Goal: Information Seeking & Learning: Learn about a topic

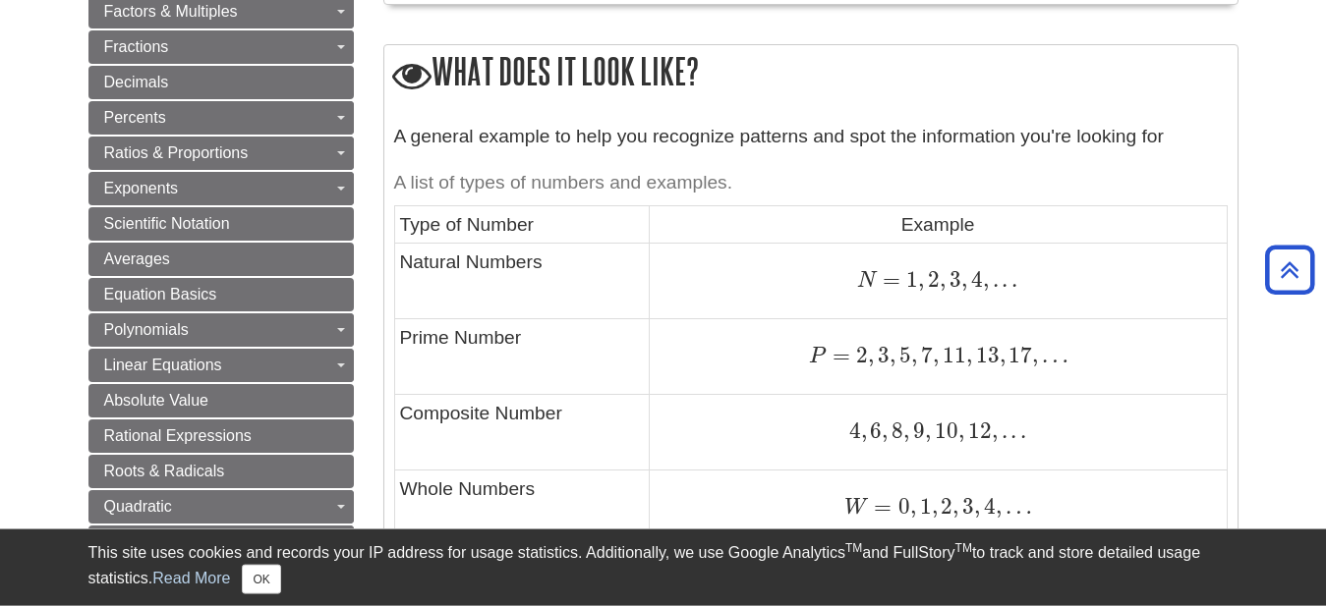
scroll to position [907, 0]
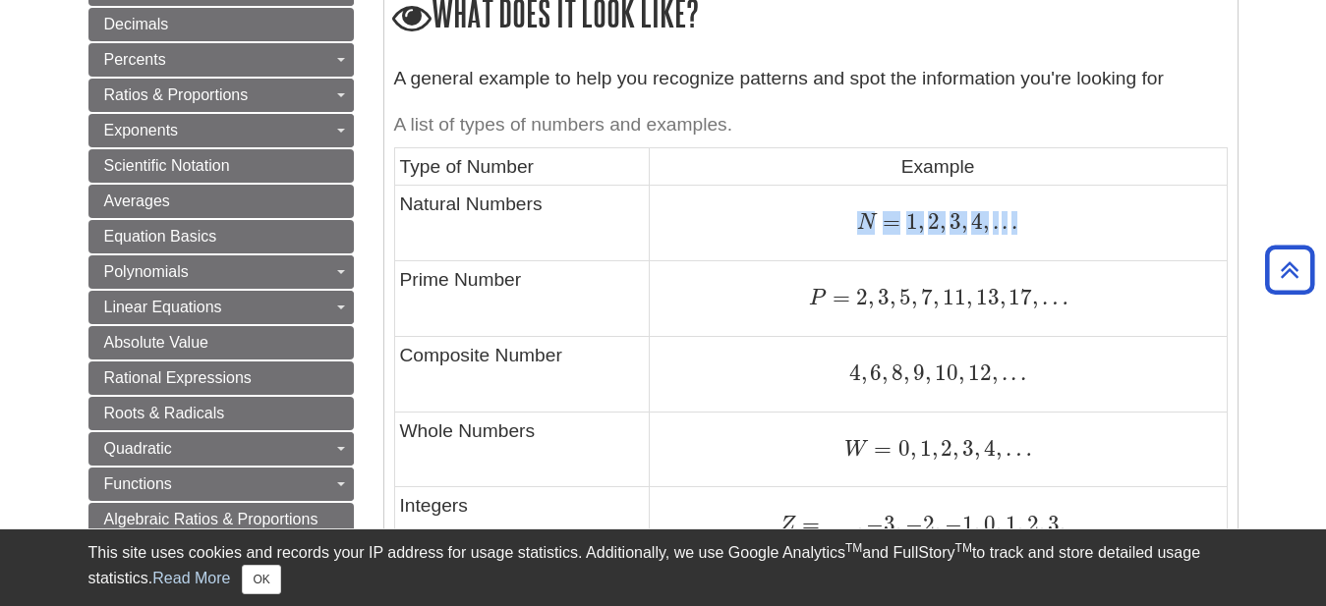
drag, startPoint x: 849, startPoint y: 220, endPoint x: 1098, endPoint y: 209, distance: 248.9
click at [1098, 209] on td "N = 1 , 2 , 3 , 4 , . . . N = 1 , 2 , 3 , 4 , . . ." at bounding box center [938, 224] width 578 height 76
click at [1087, 221] on div "N = 1 , 2 , 3 , 4 , . . . N = 1 , 2 , 3 , 4 , . . ." at bounding box center [938, 222] width 567 height 27
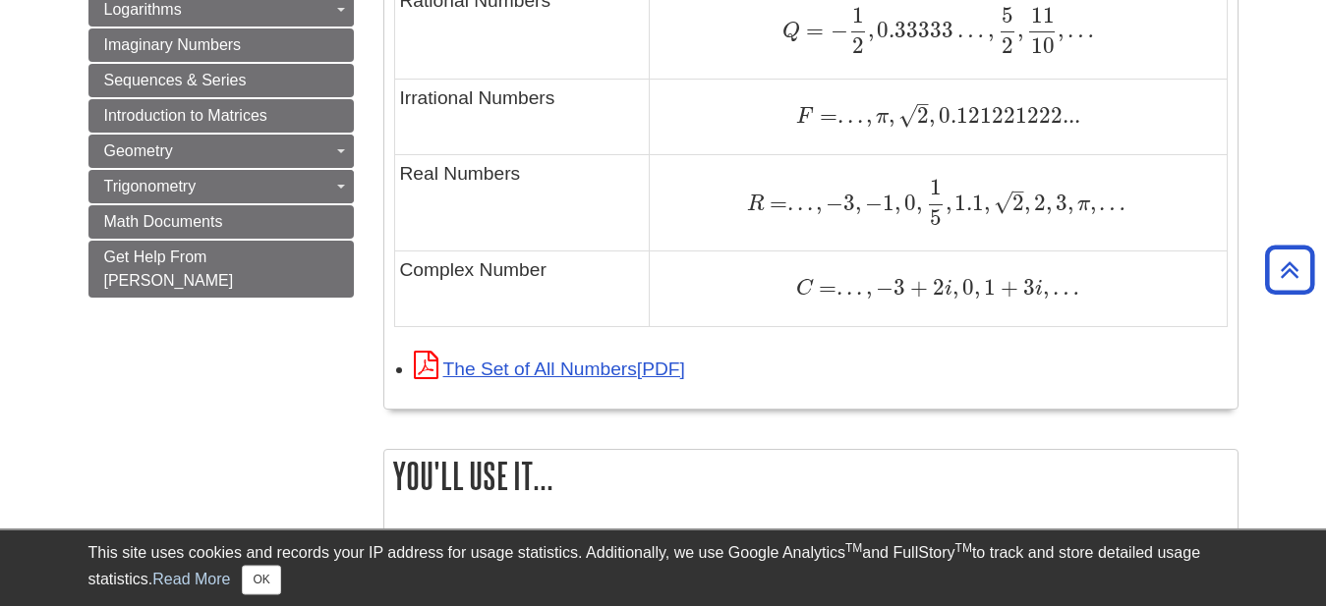
scroll to position [1556, 0]
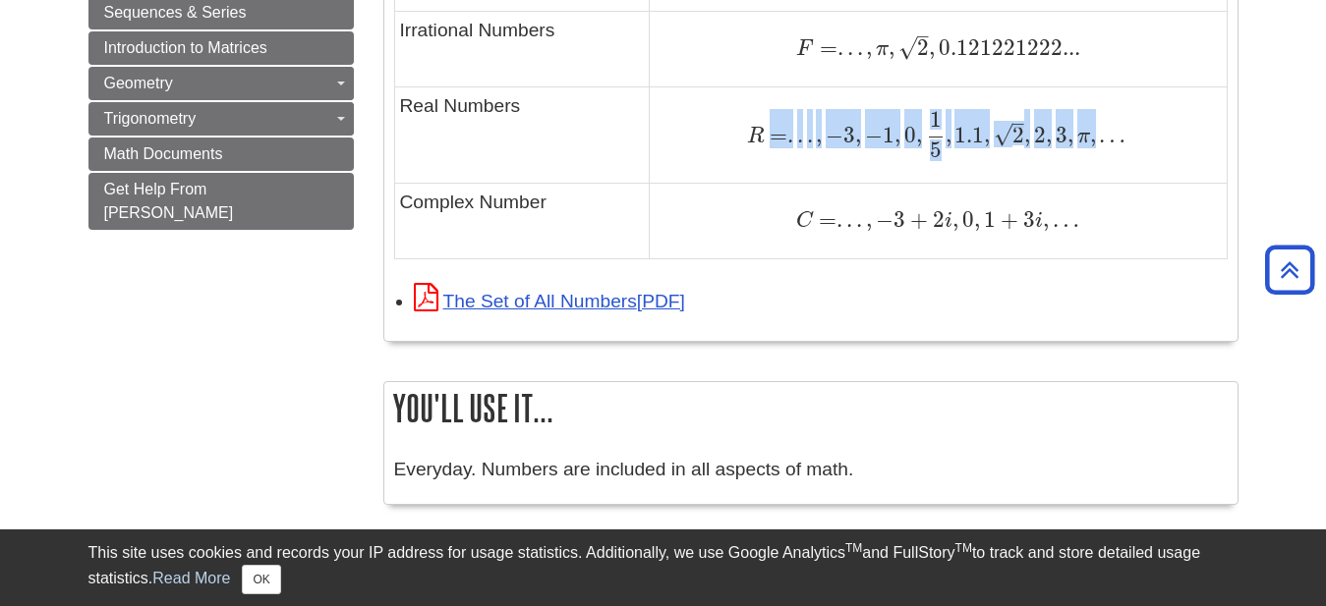
drag, startPoint x: 773, startPoint y: 125, endPoint x: 1109, endPoint y: 127, distance: 335.1
click at [1109, 127] on span "R = . . . , − 3 , − 1 , 0 , 1 5 , 1.1 , 2 – √ , 2 , 3 , π , …" at bounding box center [936, 135] width 379 height 26
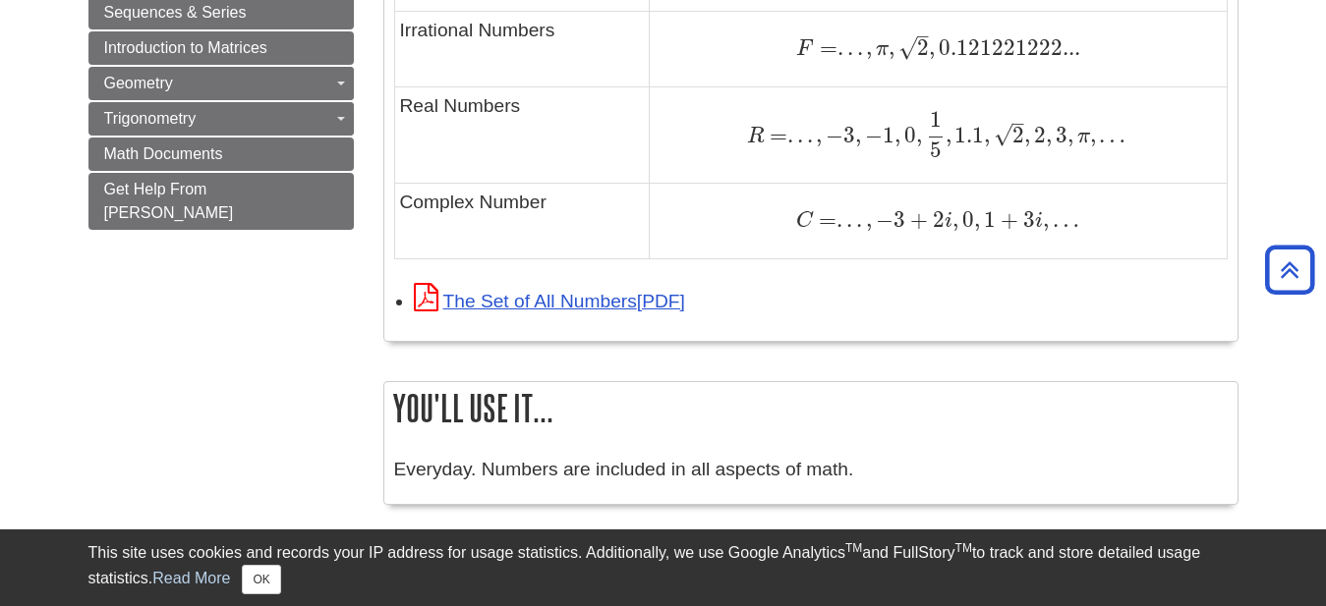
click at [1002, 186] on td "C = . . . , − 3 + 2 i , 0 , 1 + 3 i , … C = . . . , − 3 + 2 i , 0 , 1 + 3 i , …" at bounding box center [938, 222] width 578 height 76
drag, startPoint x: 639, startPoint y: 115, endPoint x: 992, endPoint y: 106, distance: 352.9
click at [992, 106] on tr "Real Numbers R = . . . , − 3 , − 1 , 0 , 1 5 , 1.1 , 2 – √ , 2 , 3 , π , … R = …" at bounding box center [810, 134] width 832 height 97
click at [904, 175] on td "R = . . . , − 3 , − 1 , 0 , 1 5 , 1.1 , 2 – √ , 2 , 3 , π , … R = . . . , − 3 ,…" at bounding box center [938, 134] width 578 height 97
drag, startPoint x: 814, startPoint y: 204, endPoint x: 1023, endPoint y: 195, distance: 209.6
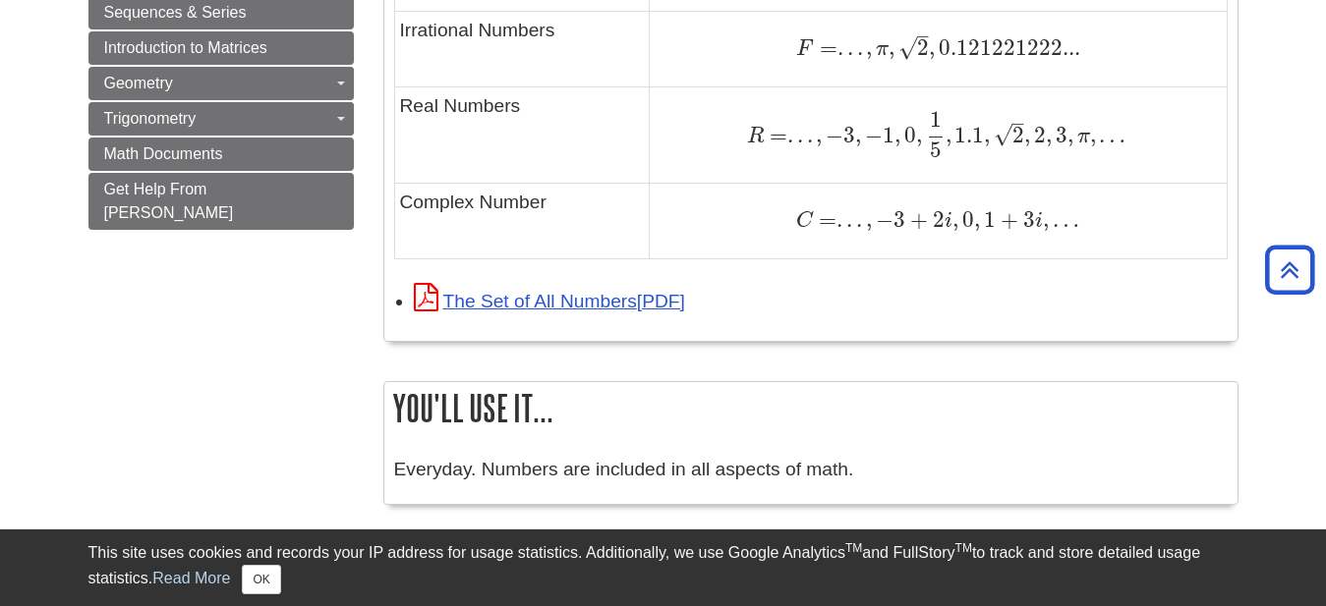
click at [1023, 195] on td "C = . . . , − 3 + 2 i , 0 , 1 + 3 i , … C = . . . , − 3 + 2 i , 0 , 1 + 3 i , …" at bounding box center [938, 222] width 578 height 76
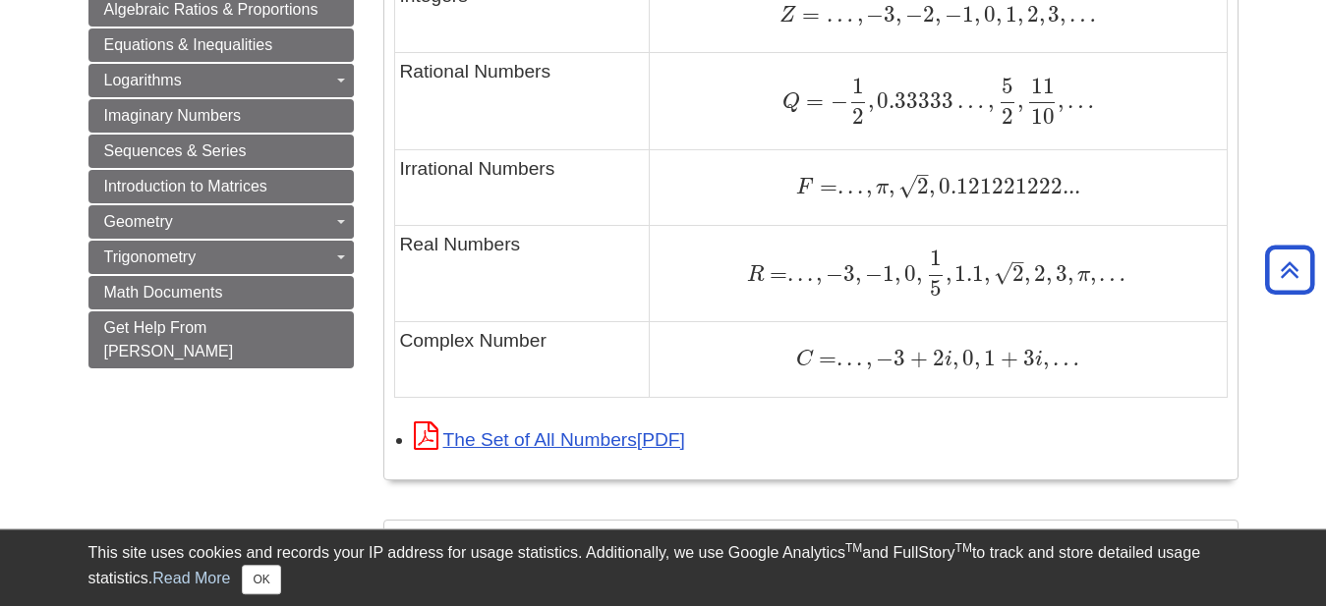
scroll to position [1296, 0]
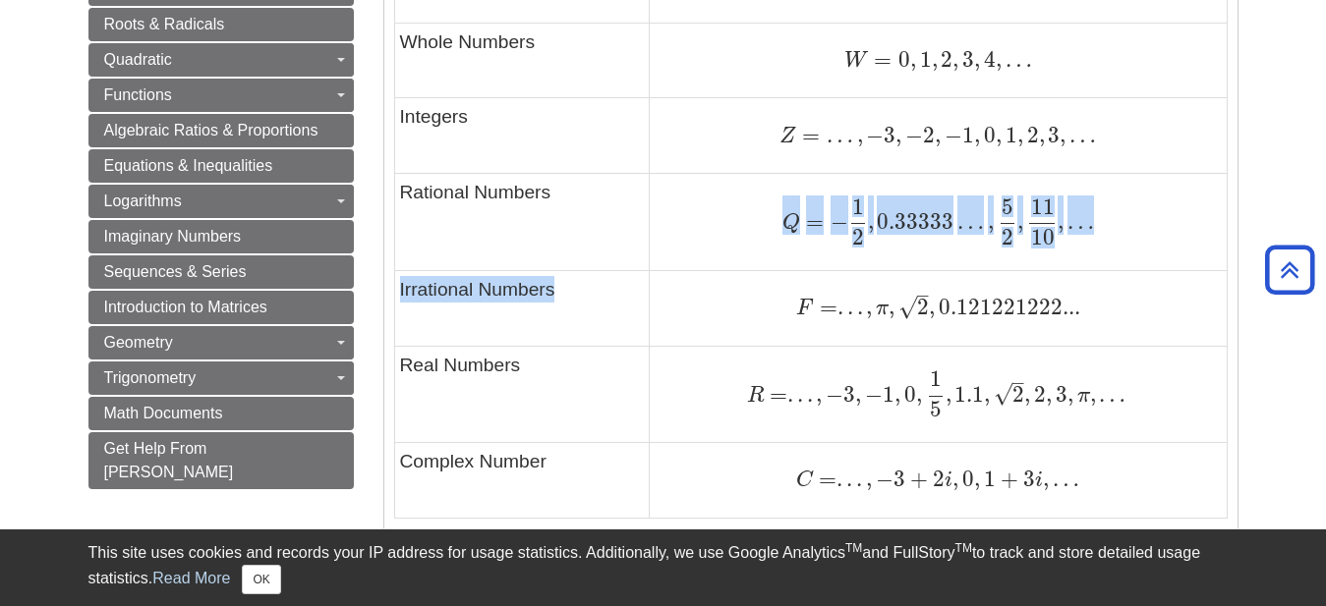
drag, startPoint x: 852, startPoint y: 262, endPoint x: 899, endPoint y: 245, distance: 50.4
click at [1050, 274] on tbody "Type of Number Example Natural Numbers N = 1 , 2 , 3 , 4 , . . . N = 1 , 2 , 3 …" at bounding box center [810, 138] width 832 height 760
click at [801, 221] on span "=" at bounding box center [812, 221] width 24 height 27
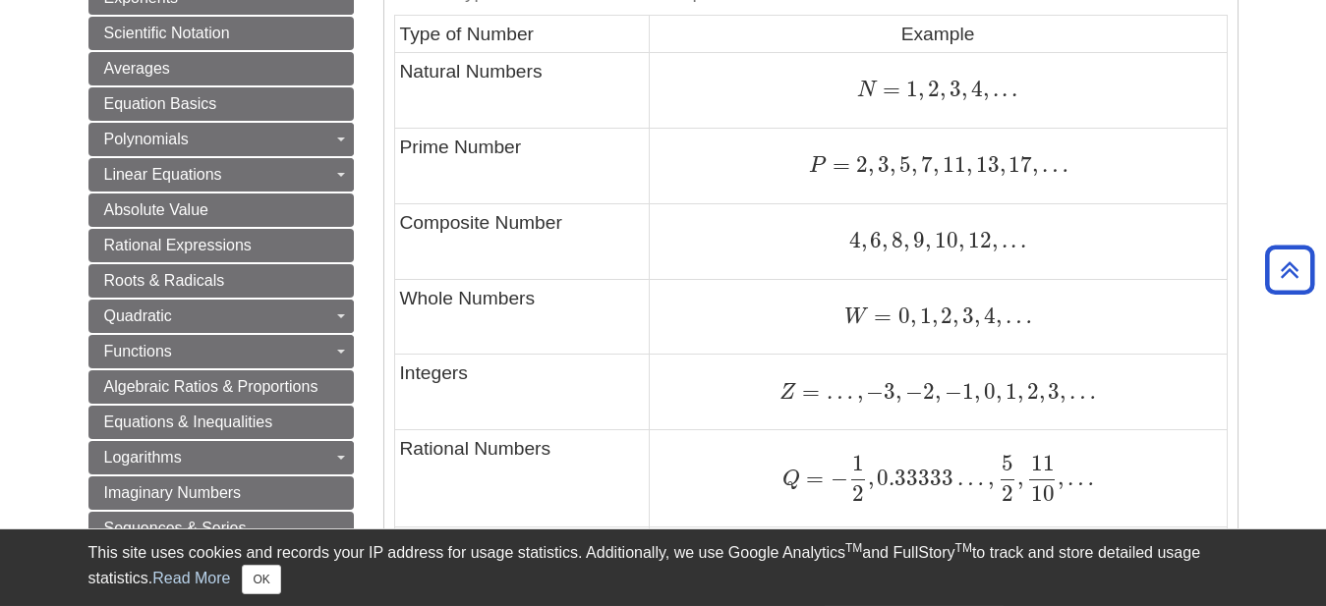
scroll to position [1037, 0]
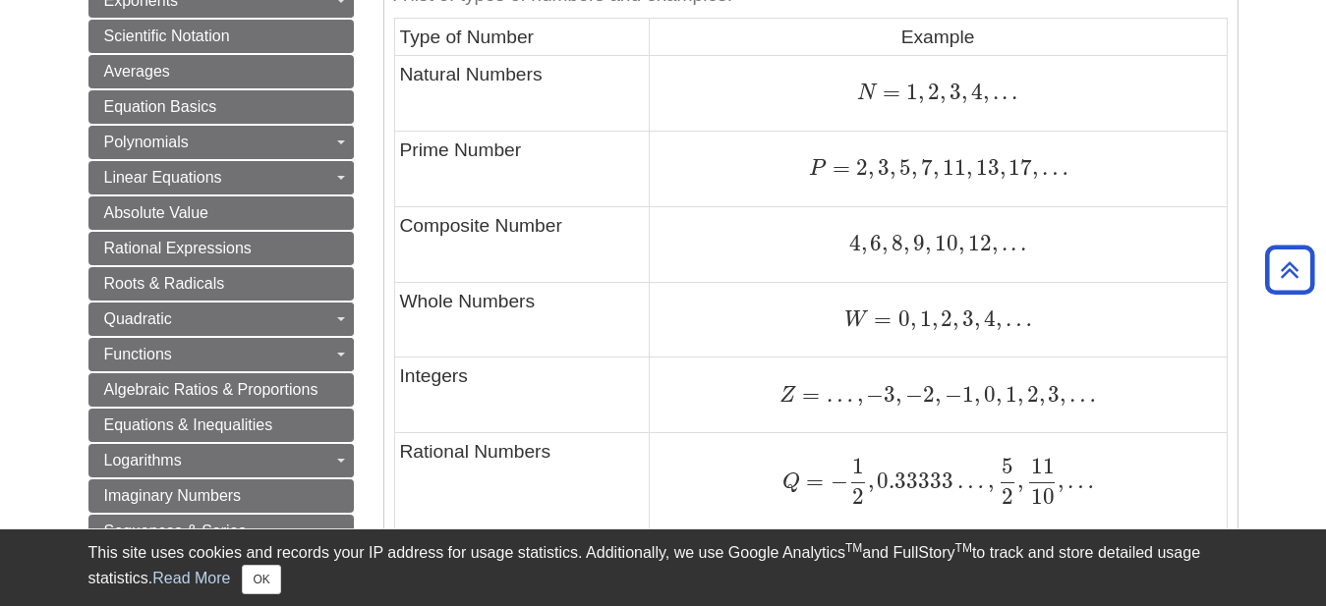
drag, startPoint x: 767, startPoint y: 378, endPoint x: 817, endPoint y: 378, distance: 50.1
click at [817, 378] on td "Z = … , − 3 , − 2 , − 1 , 0 , 1 , 2 , 3 , … Z = … , − 3 , − 2 , − 1 , 0 , 1 , 2…" at bounding box center [938, 396] width 578 height 76
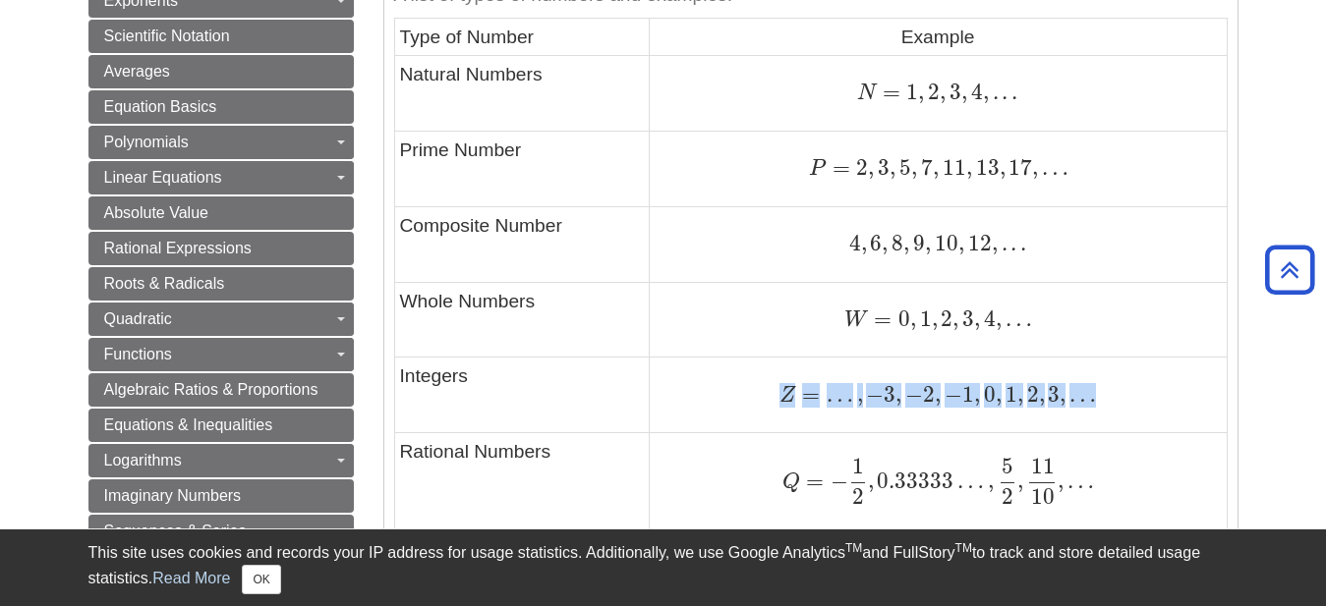
drag, startPoint x: 960, startPoint y: 375, endPoint x: 1165, endPoint y: 375, distance: 204.4
click at [1165, 375] on td "Z = … , − 3 , − 2 , − 1 , 0 , 1 , 2 , 3 , … Z = … , − 3 , − 2 , − 1 , 0 , 1 , 2…" at bounding box center [938, 396] width 578 height 76
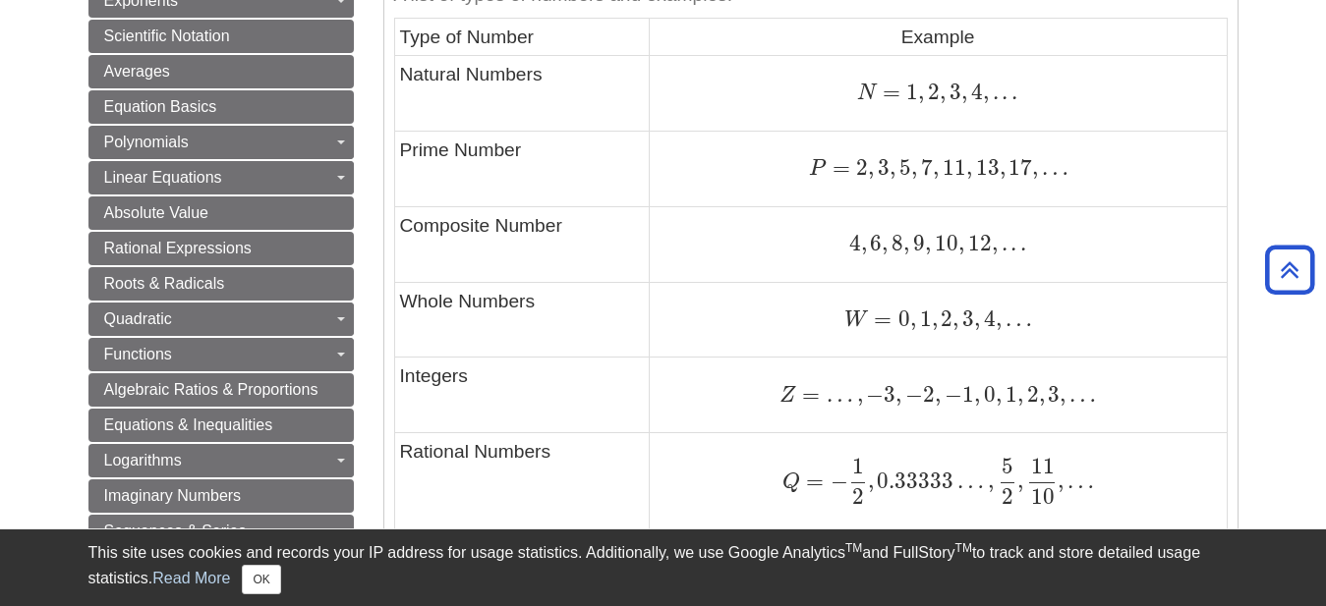
click at [1040, 370] on td "Z = … , − 3 , − 2 , − 1 , 0 , 1 , 2 , 3 , … Z = … , − 3 , − 2 , − 1 , 0 , 1 , 2…" at bounding box center [938, 396] width 578 height 76
drag, startPoint x: 845, startPoint y: 314, endPoint x: 1170, endPoint y: 312, distance: 324.3
click at [1170, 312] on div "W = 0 , 1 , 2 , 3 , 4 , … W = 0 , 1 , 2 , 3 , 4 , …" at bounding box center [938, 320] width 567 height 27
click at [1041, 271] on td "4 , 6 , 8 , 9 , 10 , 12 , . . . 4 , 6 , 8 , 9 , 10 , 12 , . . ." at bounding box center [938, 244] width 578 height 76
click at [1093, 223] on td "4 , 6 , 8 , 9 , 10 , 12 , . . . 4 , 6 , 8 , 9 , 10 , 12 , . . ." at bounding box center [938, 244] width 578 height 76
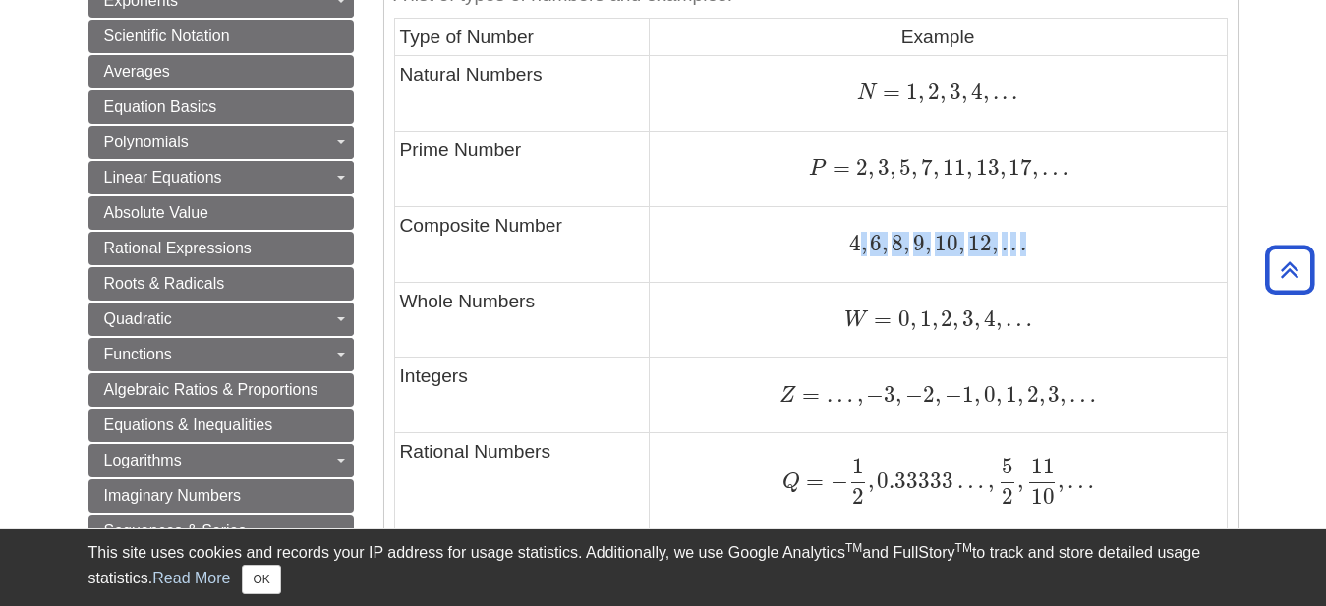
scroll to position [907, 0]
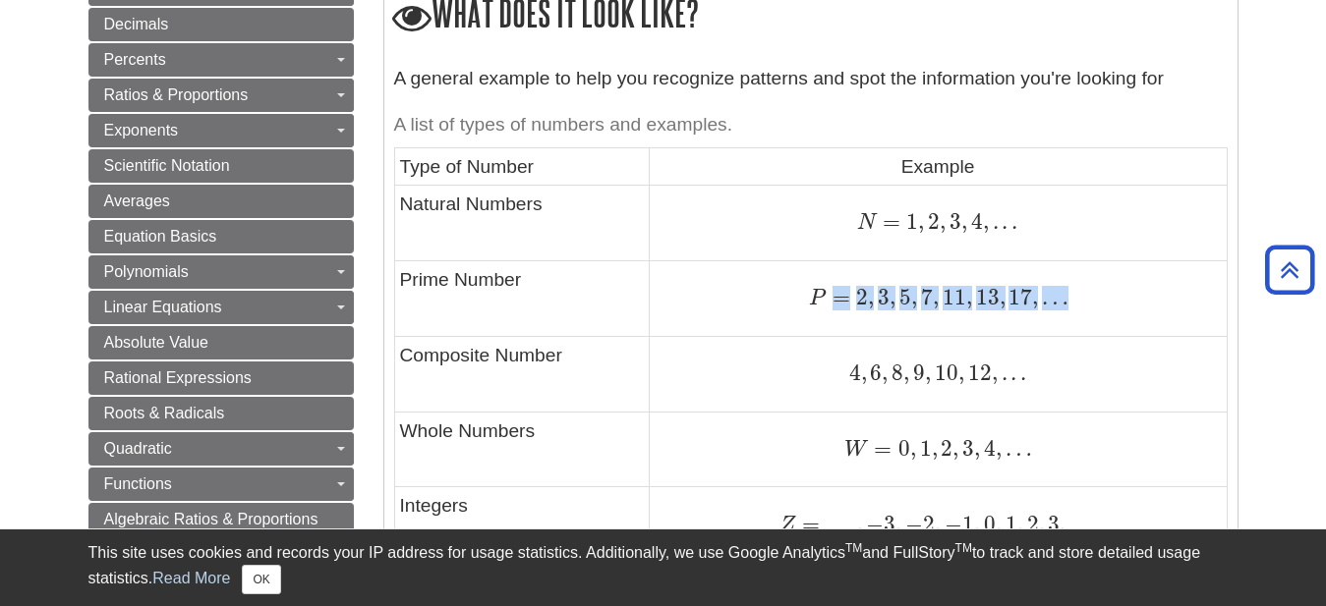
drag, startPoint x: 825, startPoint y: 308, endPoint x: 1067, endPoint y: 290, distance: 243.4
click at [1067, 290] on div "P = 2 , 3 , 5 , 7 , 11 , 13 , 17 , … P = 2 , 3 , 5 , 7 , 11 , 13 , 17 , …" at bounding box center [938, 298] width 567 height 27
click at [1064, 303] on span "…" at bounding box center [1053, 297] width 30 height 27
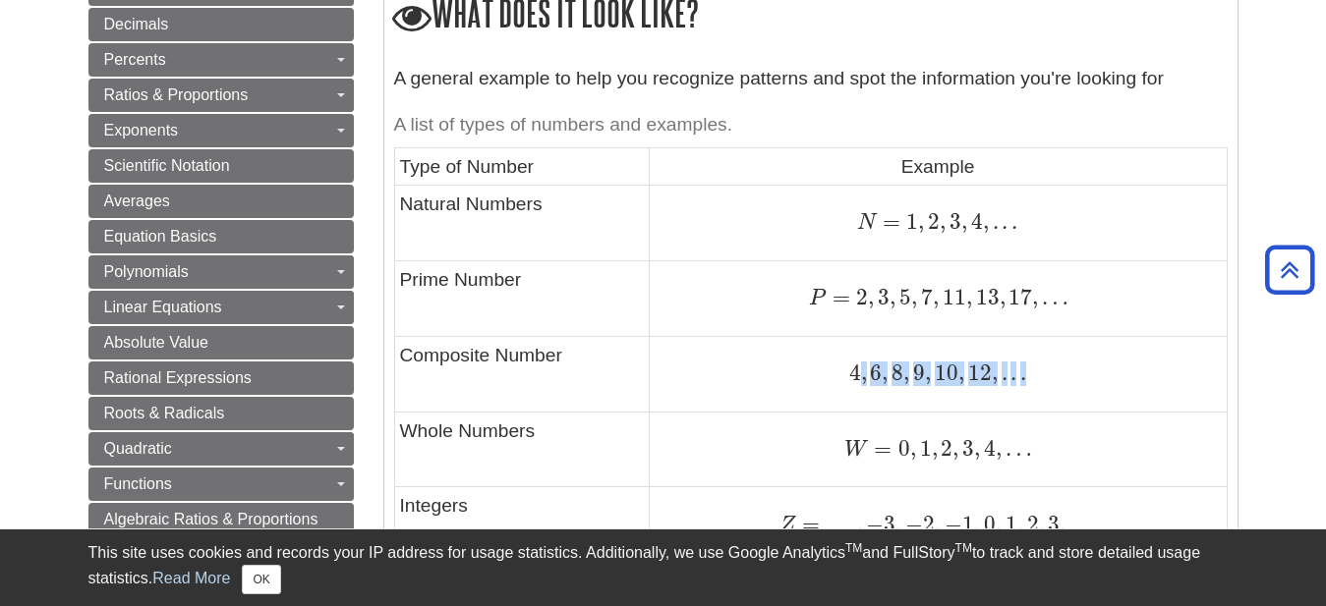
drag, startPoint x: 921, startPoint y: 376, endPoint x: 1097, endPoint y: 372, distance: 176.0
click at [1097, 372] on div "4 , 6 , 8 , 9 , 10 , 12 , . . . 4 , 6 , 8 , 9 , 10 , 12 , . . ." at bounding box center [938, 374] width 567 height 27
click at [1094, 372] on div "4 , 6 , 8 , 9 , 10 , 12 , . . . 4 , 6 , 8 , 9 , 10 , 12 , . . ." at bounding box center [938, 374] width 567 height 27
drag, startPoint x: 851, startPoint y: 218, endPoint x: 1129, endPoint y: 204, distance: 278.5
click at [1104, 218] on div "N = 1 , 2 , 3 , 4 , . . . N = 1 , 2 , 3 , 4 , . . ." at bounding box center [938, 222] width 567 height 27
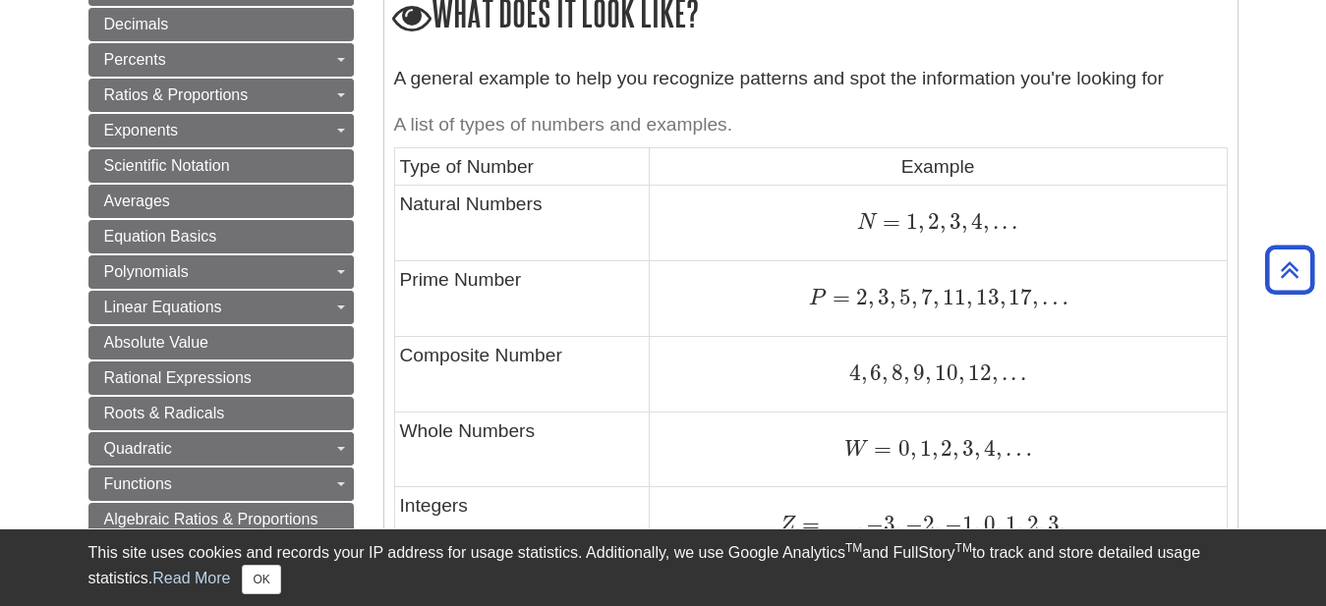
click at [1139, 200] on td "N = 1 , 2 , 3 , 4 , . . . N = 1 , 2 , 3 , 4 , . . ." at bounding box center [938, 224] width 578 height 76
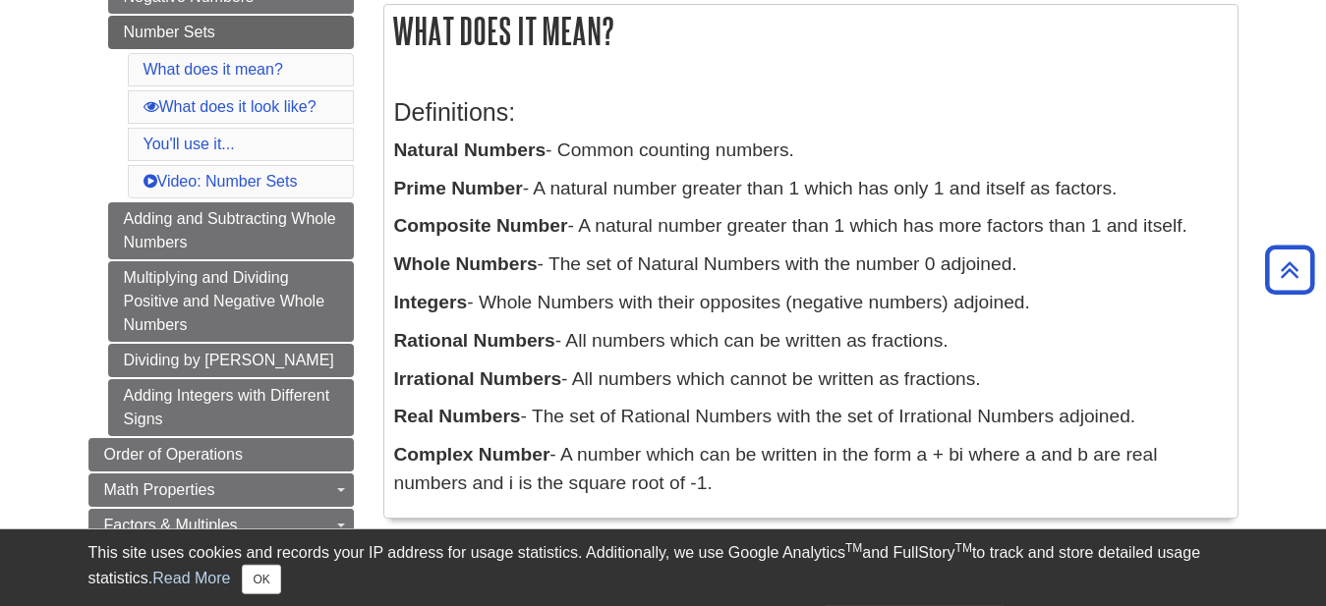
scroll to position [258, 0]
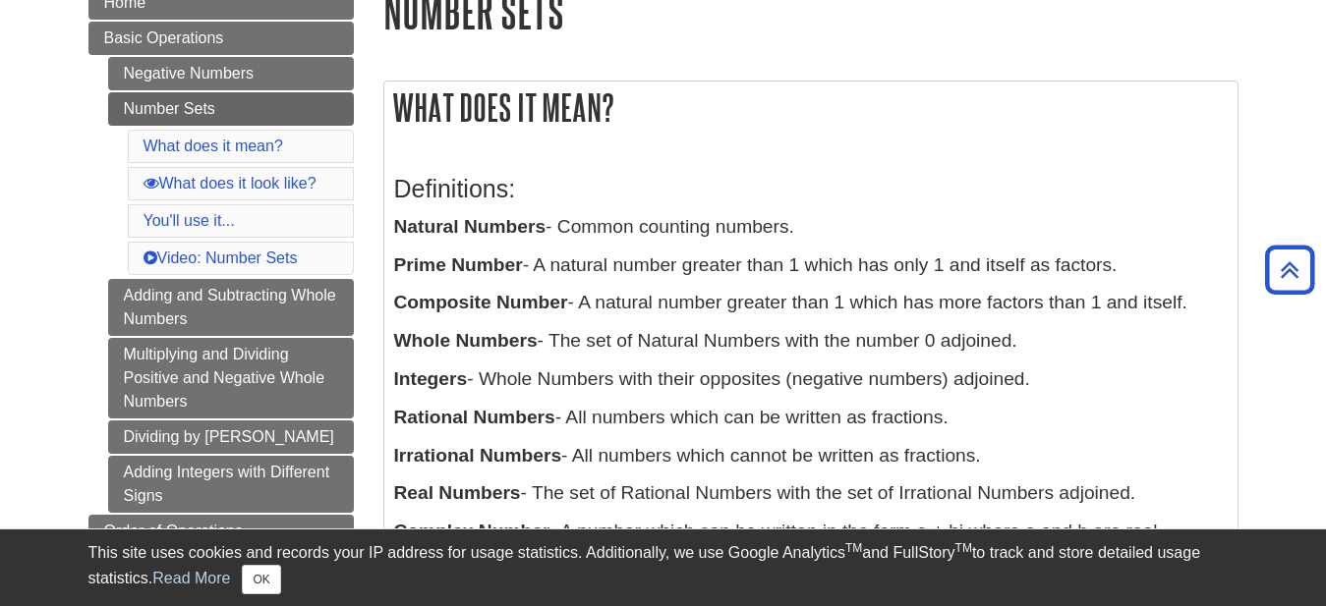
drag, startPoint x: 595, startPoint y: 214, endPoint x: 852, endPoint y: 212, distance: 257.5
click at [852, 212] on div "Definitions: Natural Numbers - Common counting numbers. Prime Number - A natura…" at bounding box center [810, 369] width 833 height 429
drag, startPoint x: 664, startPoint y: 249, endPoint x: 694, endPoint y: 257, distance: 30.5
click at [671, 249] on div "Definitions: Natural Numbers - Common counting numbers. Prime Number - A natura…" at bounding box center [810, 369] width 833 height 429
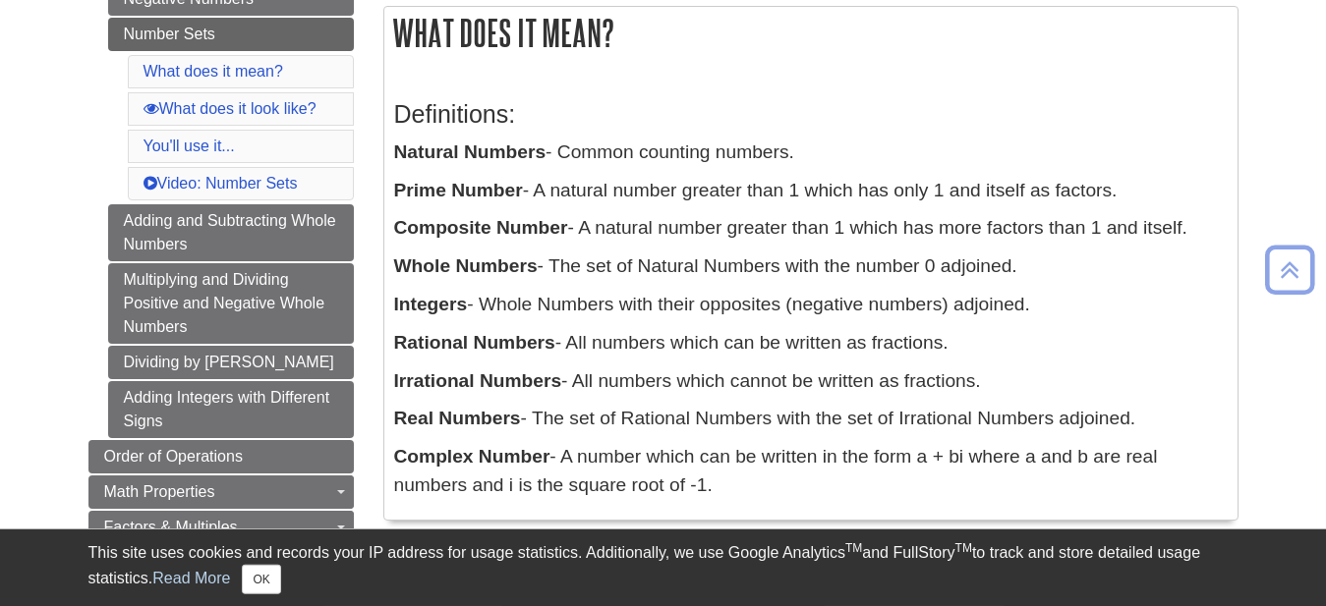
scroll to position [389, 0]
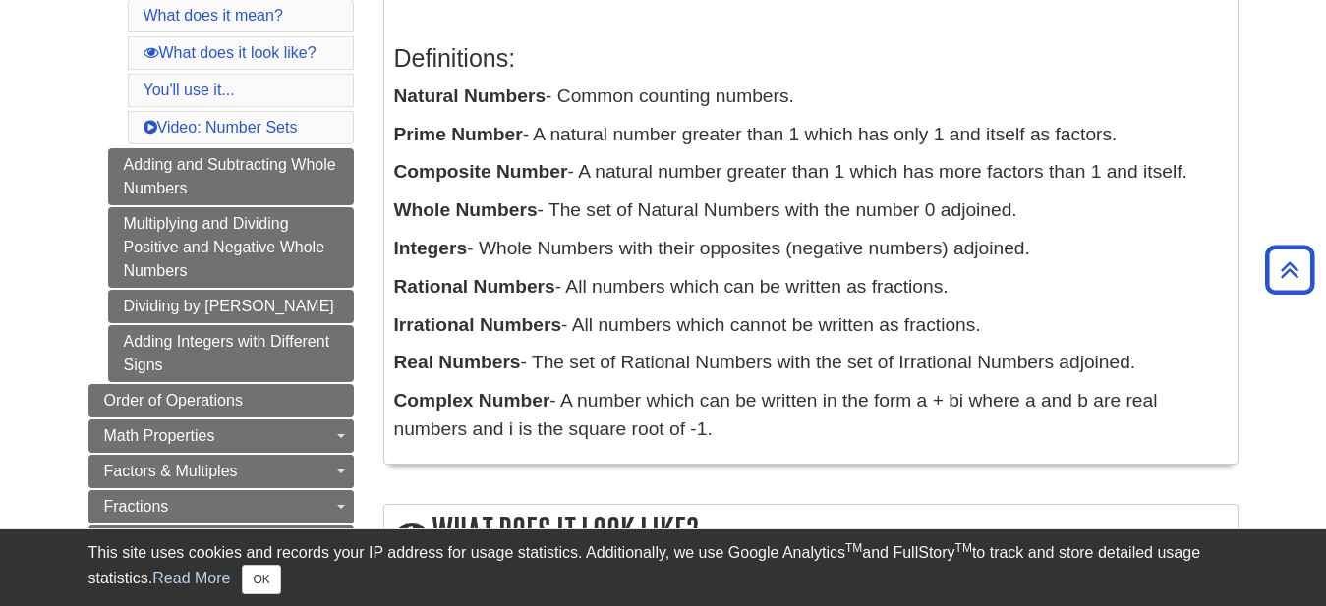
drag, startPoint x: 755, startPoint y: 260, endPoint x: 1069, endPoint y: 247, distance: 314.8
click at [1069, 247] on p "Integers - Whole Numbers with their opposites (negative numbers) adjoined." at bounding box center [810, 249] width 833 height 29
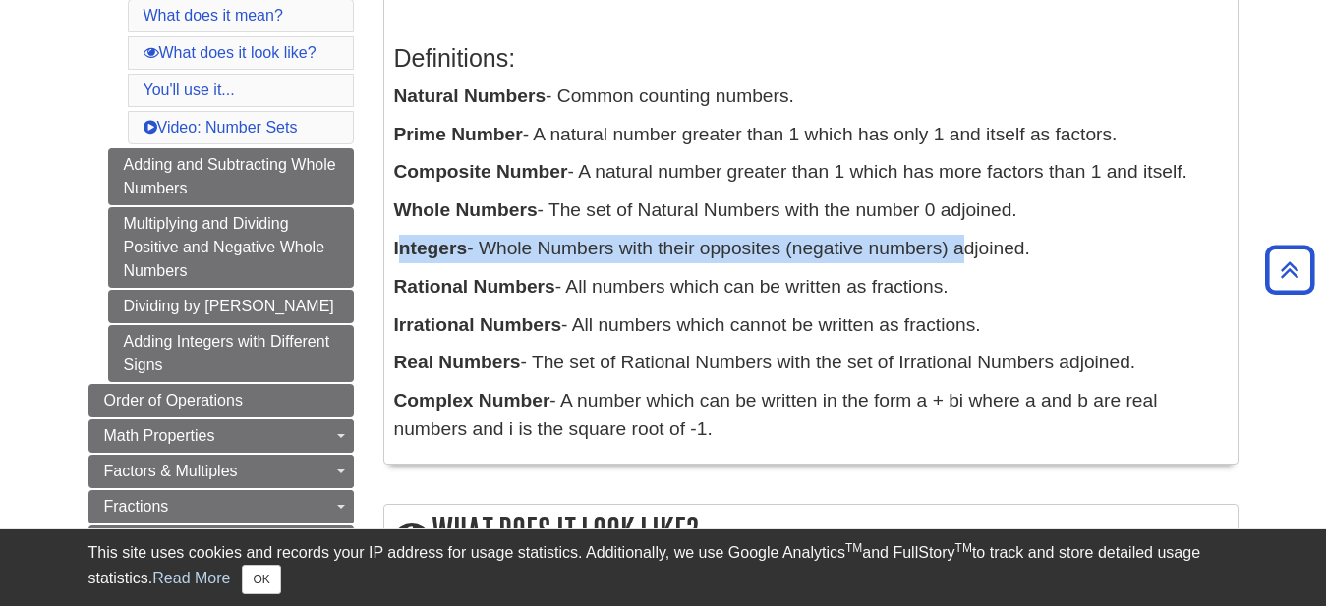
drag, startPoint x: 397, startPoint y: 248, endPoint x: 957, endPoint y: 246, distance: 560.2
click at [957, 246] on p "Integers - Whole Numbers with their opposites (negative numbers) adjoined." at bounding box center [810, 249] width 833 height 29
click at [896, 261] on p "Integers - Whole Numbers with their opposites (negative numbers) adjoined." at bounding box center [810, 249] width 833 height 29
